Goal: Complete application form

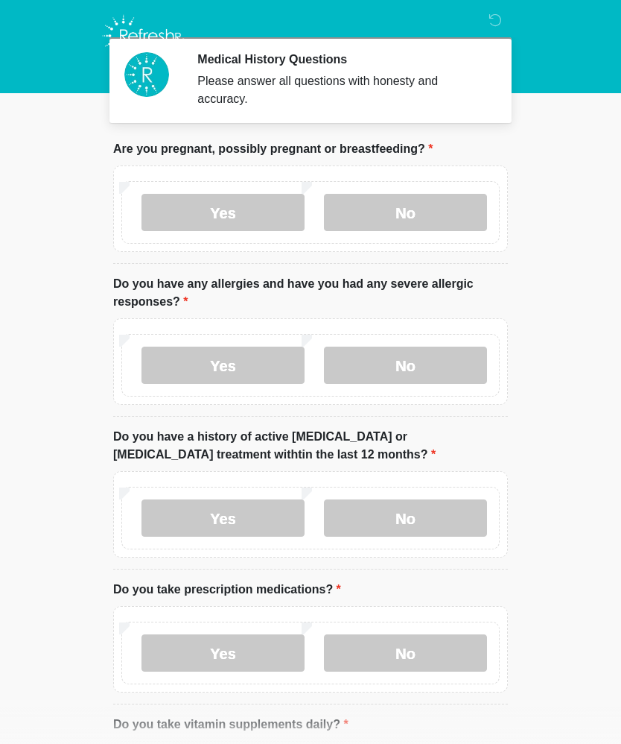
click at [427, 364] on label "No" at bounding box center [405, 364] width 163 height 37
click at [447, 508] on label "No" at bounding box center [405, 517] width 163 height 37
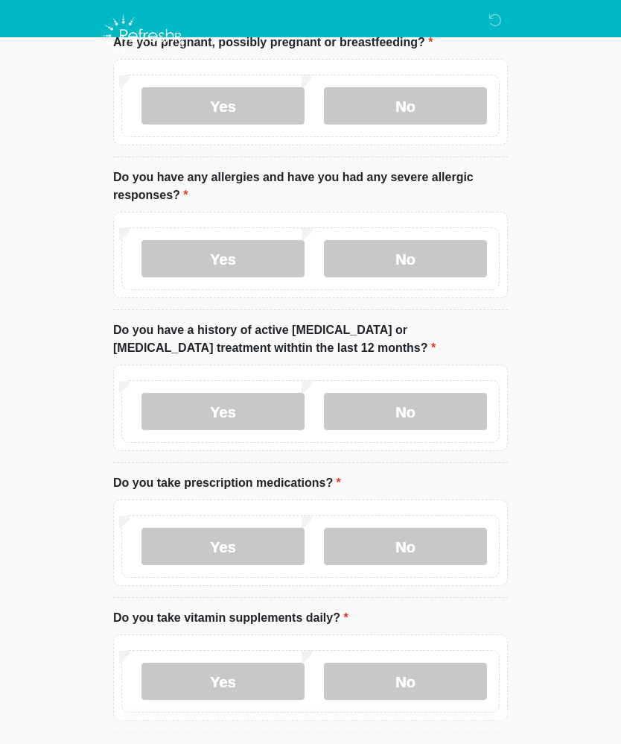
scroll to position [106, 0]
click at [430, 550] on label "No" at bounding box center [405, 546] width 163 height 37
click at [434, 686] on label "No" at bounding box center [405, 681] width 163 height 37
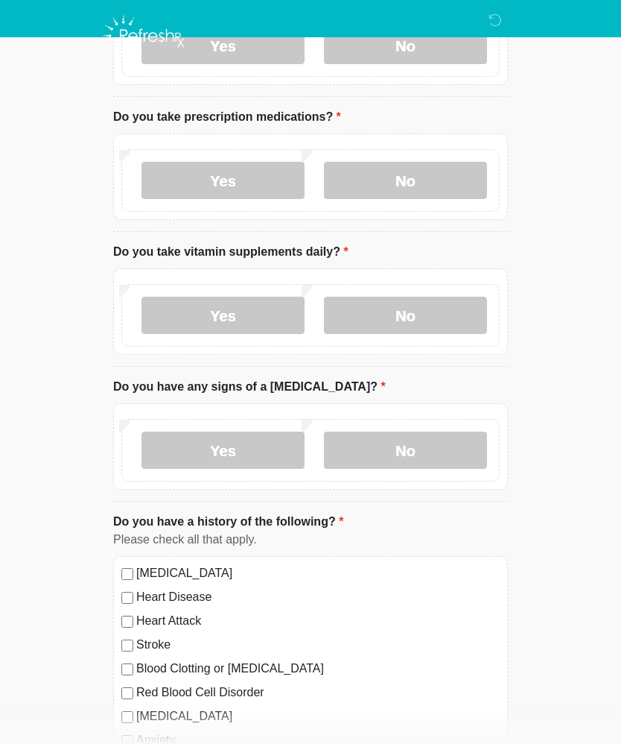
scroll to position [475, 0]
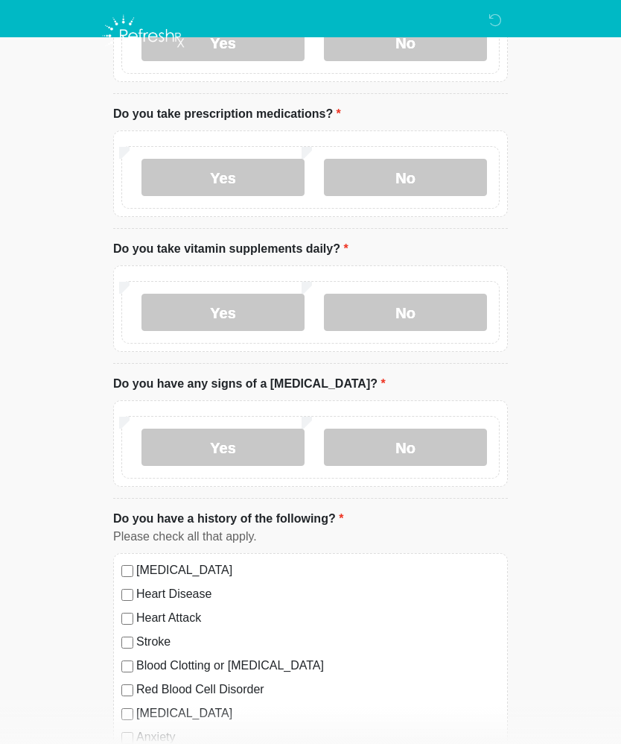
click at [440, 443] on label "No" at bounding box center [405, 446] width 163 height 37
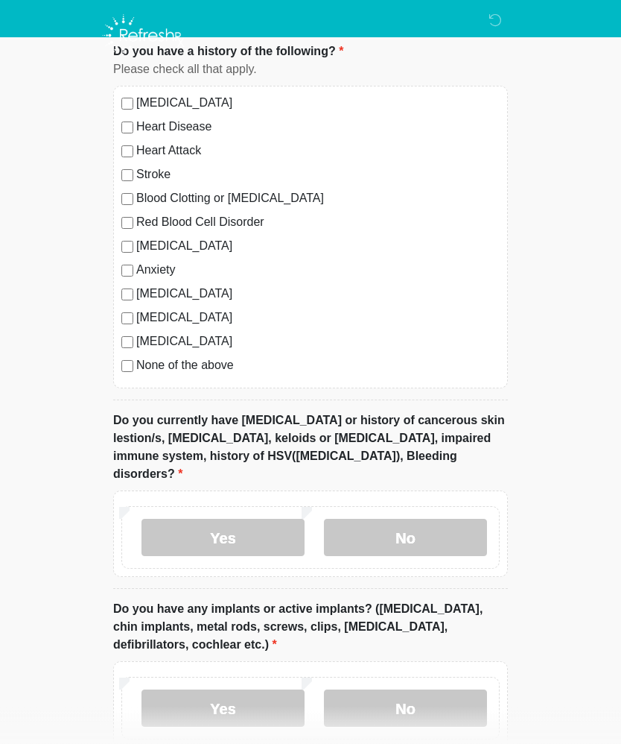
scroll to position [1059, 0]
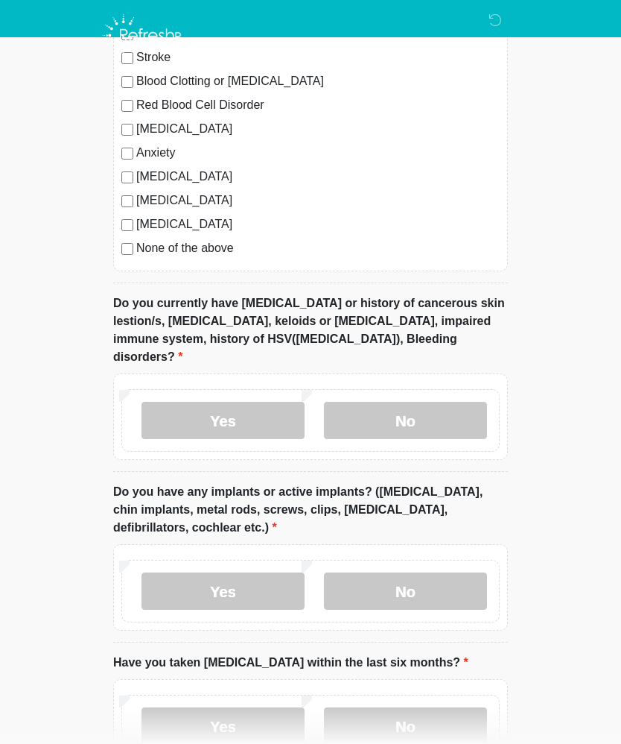
click at [425, 402] on label "No" at bounding box center [405, 420] width 163 height 37
click at [437, 572] on label "No" at bounding box center [405, 590] width 163 height 37
click at [435, 707] on label "No" at bounding box center [405, 725] width 163 height 37
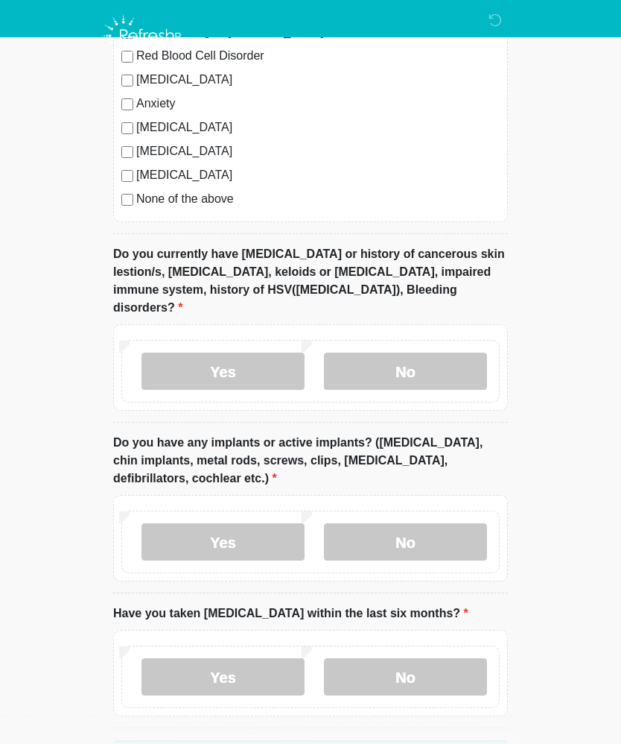
scroll to position [1141, 0]
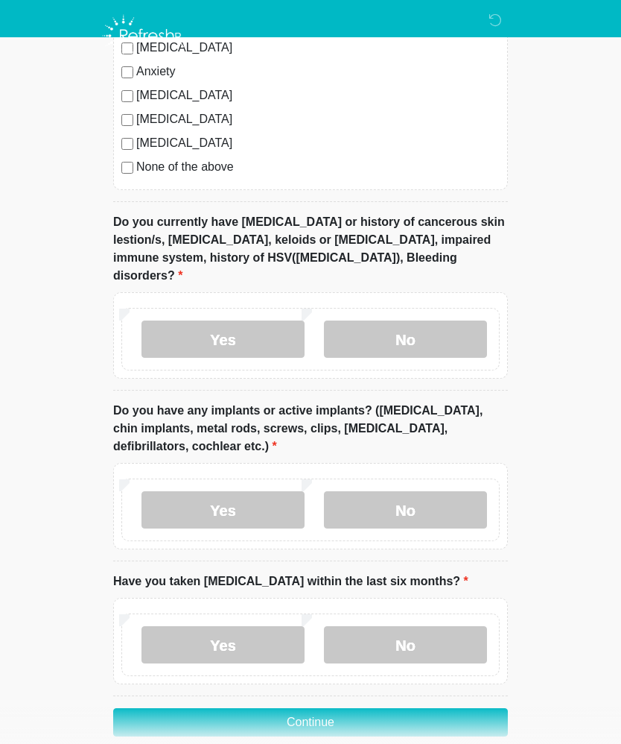
click at [343, 708] on button "Continue" at bounding box center [310, 722] width 395 height 28
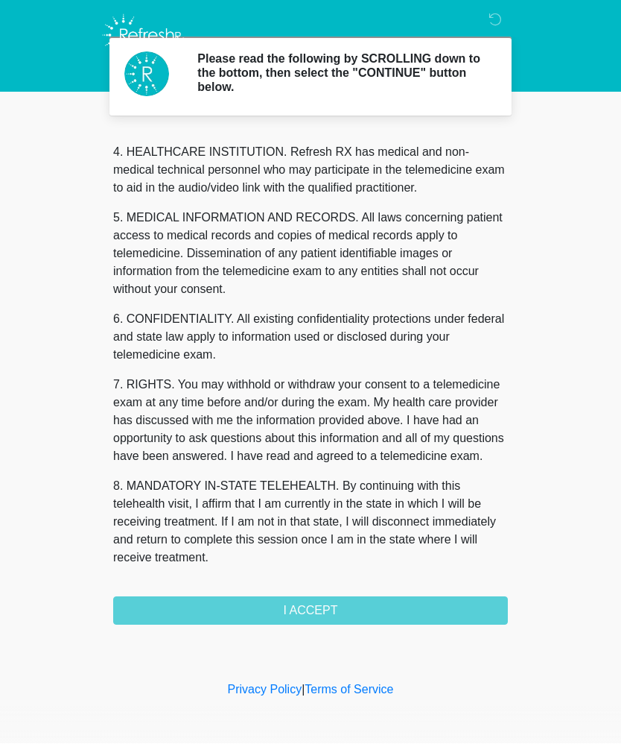
scroll to position [419, 0]
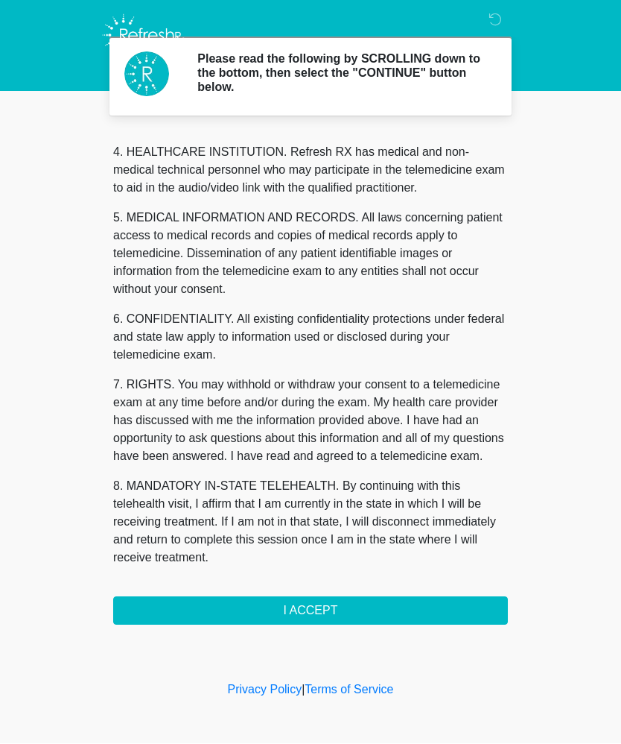
click at [335, 610] on button "I ACCEPT" at bounding box center [310, 611] width 395 height 28
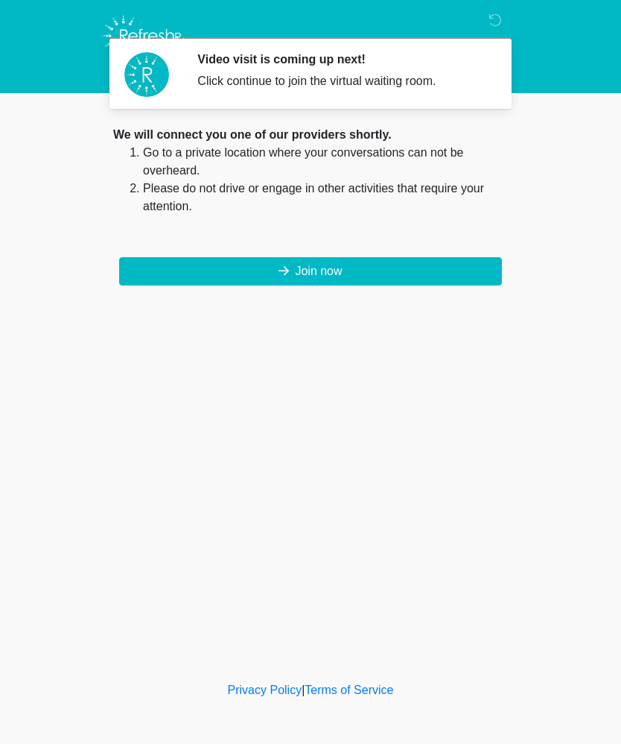
click at [409, 267] on button "Join now" at bounding box center [310, 271] width 383 height 28
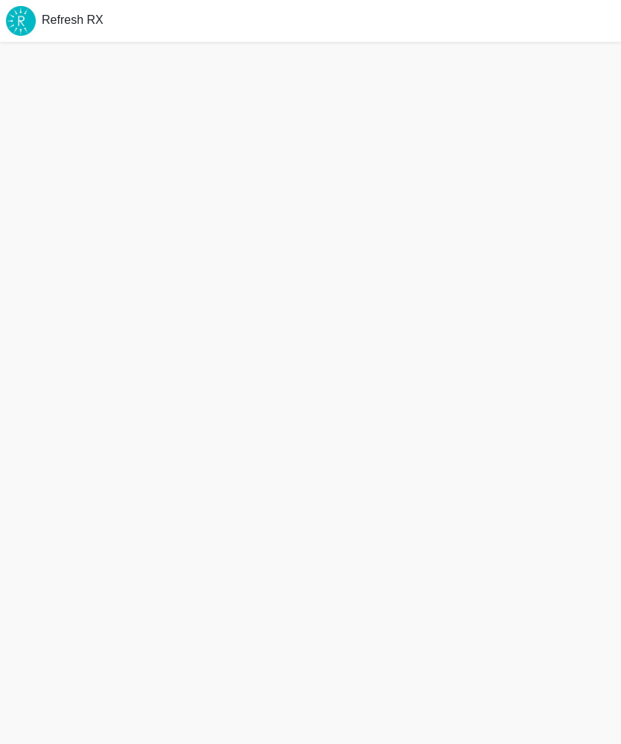
scroll to position [1, 0]
